Goal: Obtain resource: Obtain resource

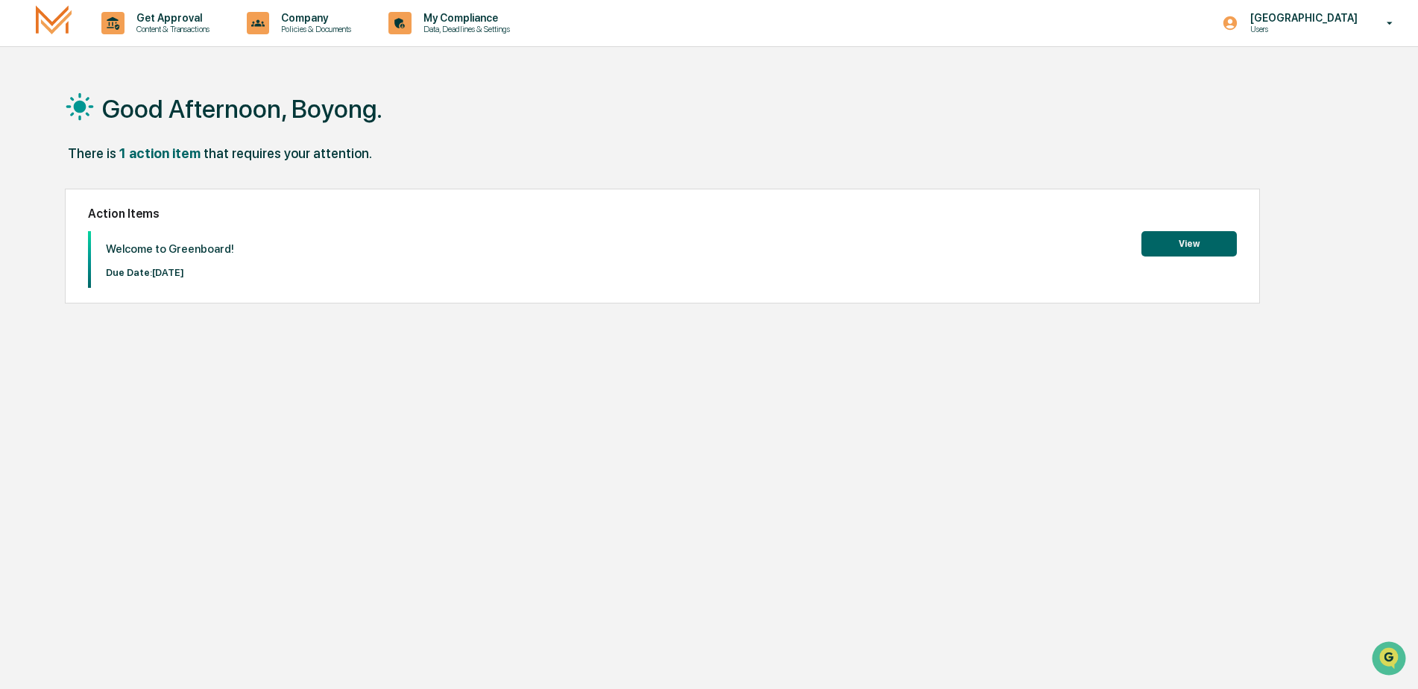
click at [1169, 248] on button "View" at bounding box center [1189, 243] width 95 height 25
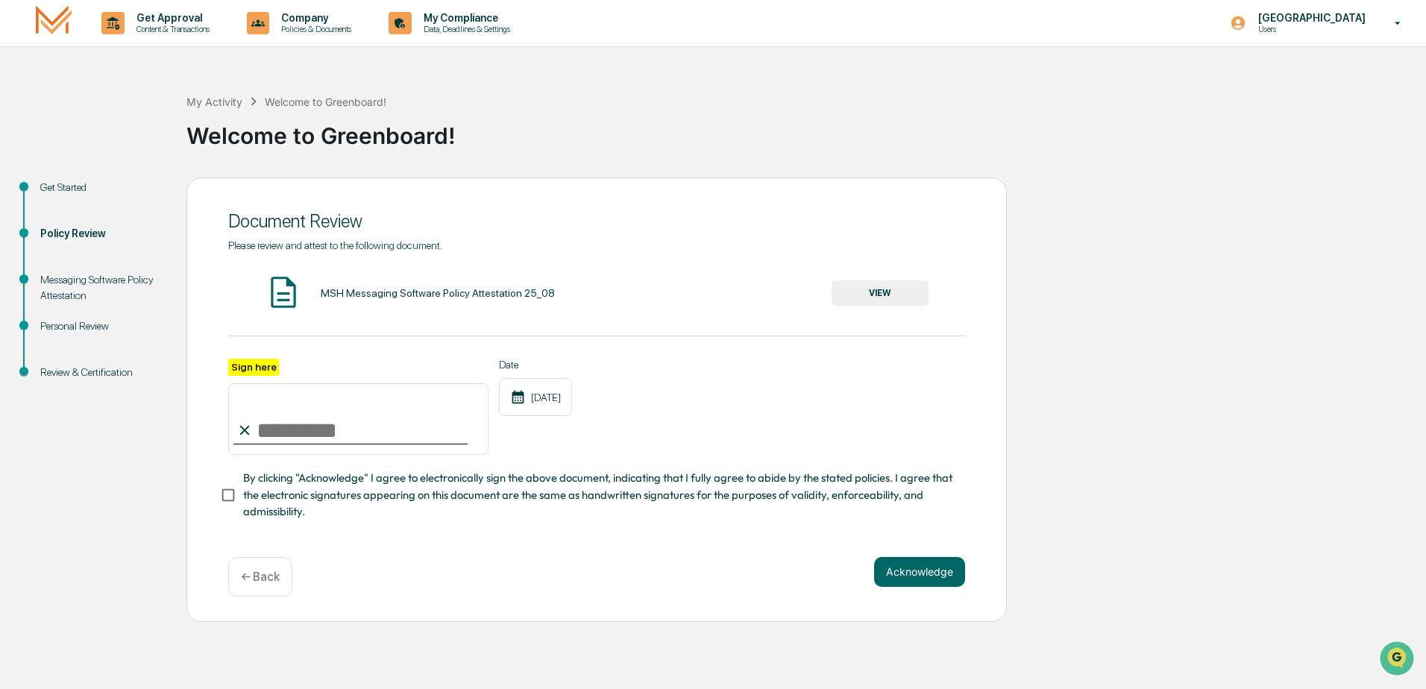
click at [457, 300] on div "MSH Messaging Software Policy Attestation 25_08 VIEW" at bounding box center [596, 294] width 737 height 40
click at [450, 290] on div "MSH Messaging Software Policy Attestation 25_08" at bounding box center [438, 293] width 234 height 12
click at [849, 302] on button "VIEW" at bounding box center [880, 292] width 97 height 25
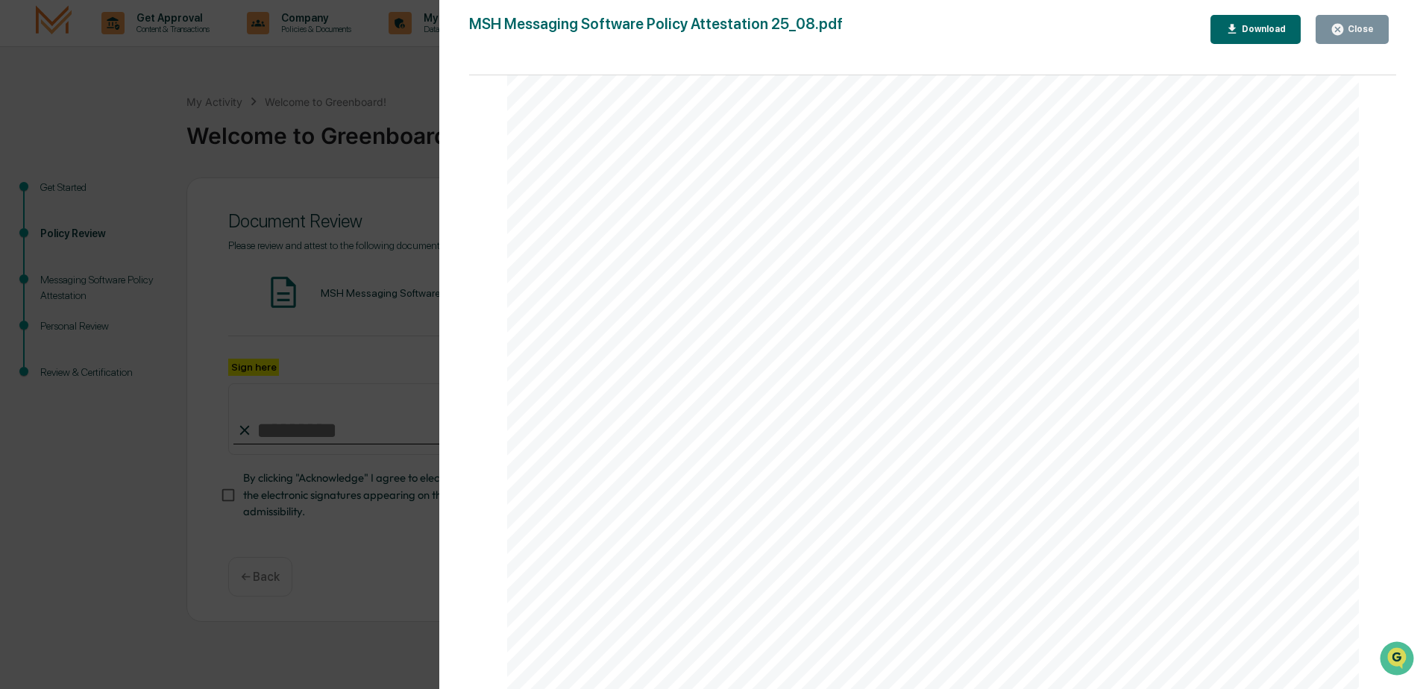
scroll to position [2826, 0]
click at [123, 142] on div "Version History [DATE] 02:15 PM [PERSON_NAME] MSH Messaging Software Policy Att…" at bounding box center [713, 344] width 1426 height 689
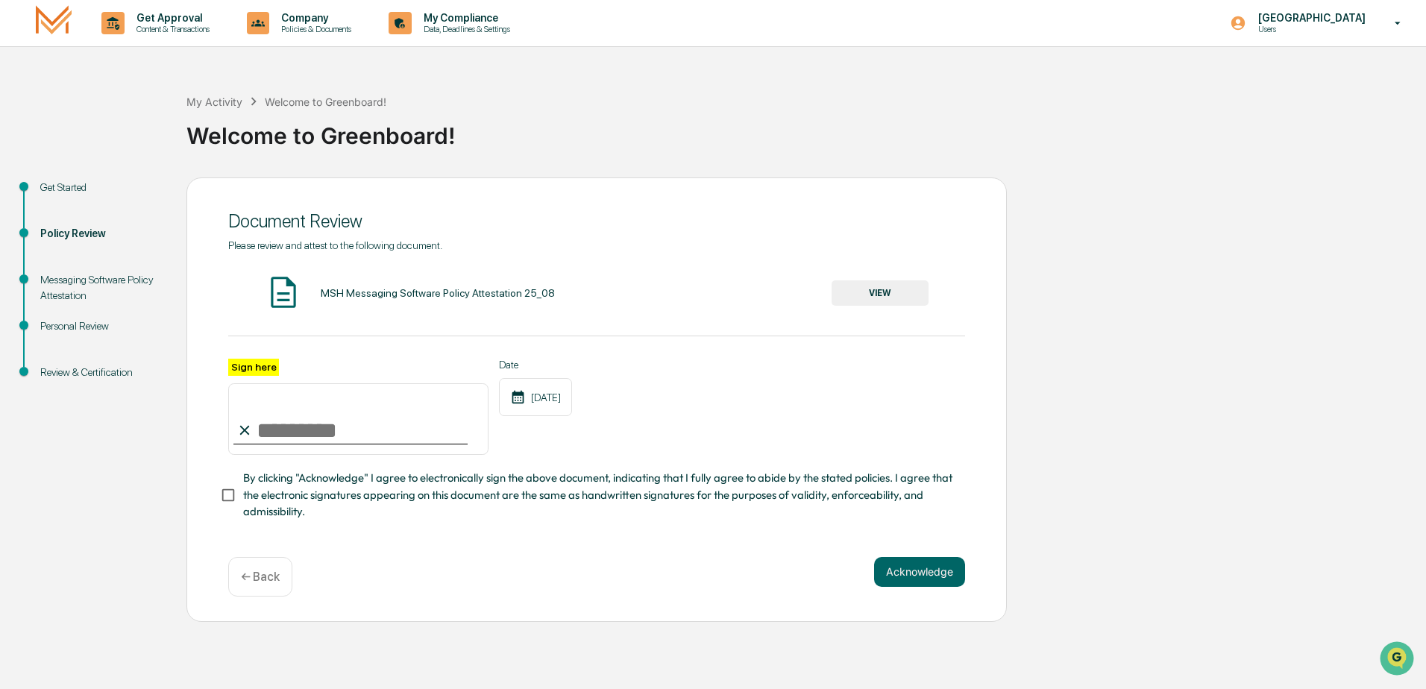
click at [881, 308] on div "MSH Messaging Software Policy Attestation 25_08 VIEW" at bounding box center [596, 294] width 737 height 40
click at [880, 303] on button "VIEW" at bounding box center [880, 292] width 97 height 25
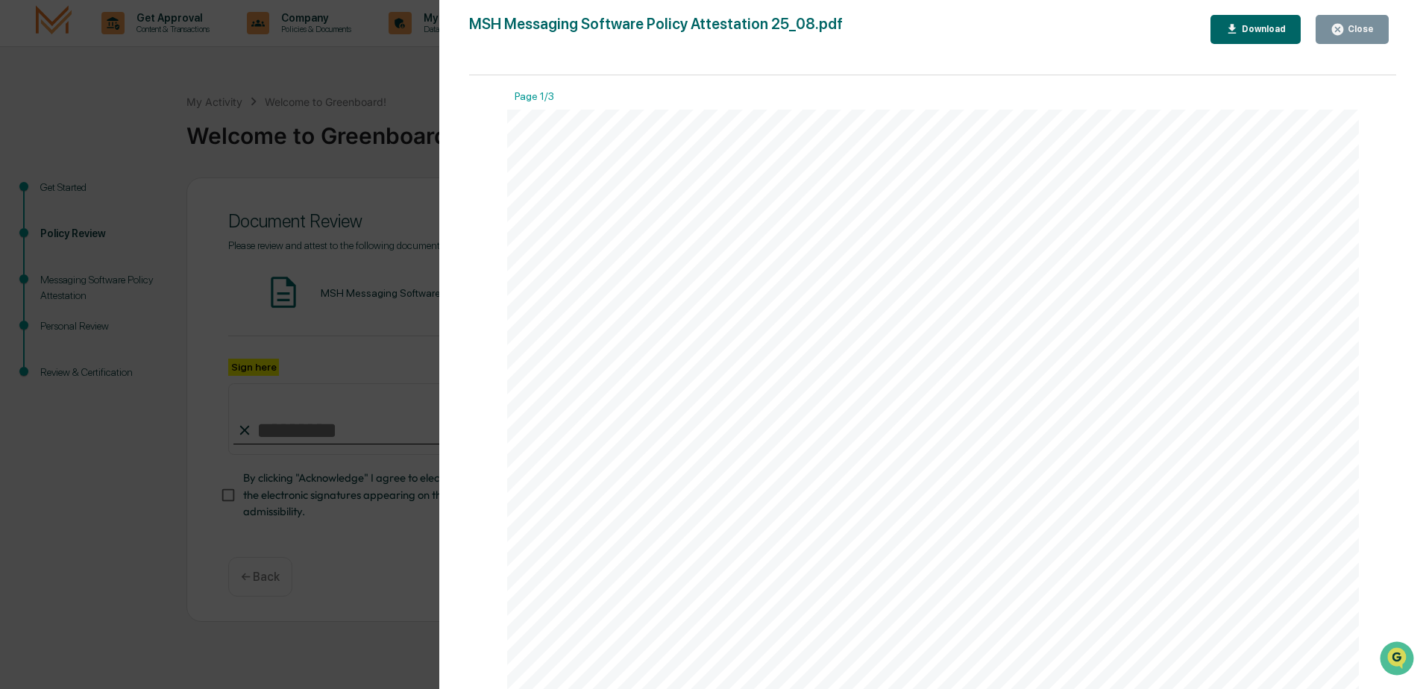
scroll to position [522, 0]
click at [747, 192] on span "[DATE], WhatsApp will be the" at bounding box center [750, 193] width 186 height 14
click at [993, 399] on span "RingCentral," at bounding box center [998, 399] width 75 height 14
click at [1369, 21] on button "Close" at bounding box center [1352, 29] width 73 height 29
